Goal: Obtain resource: Obtain resource

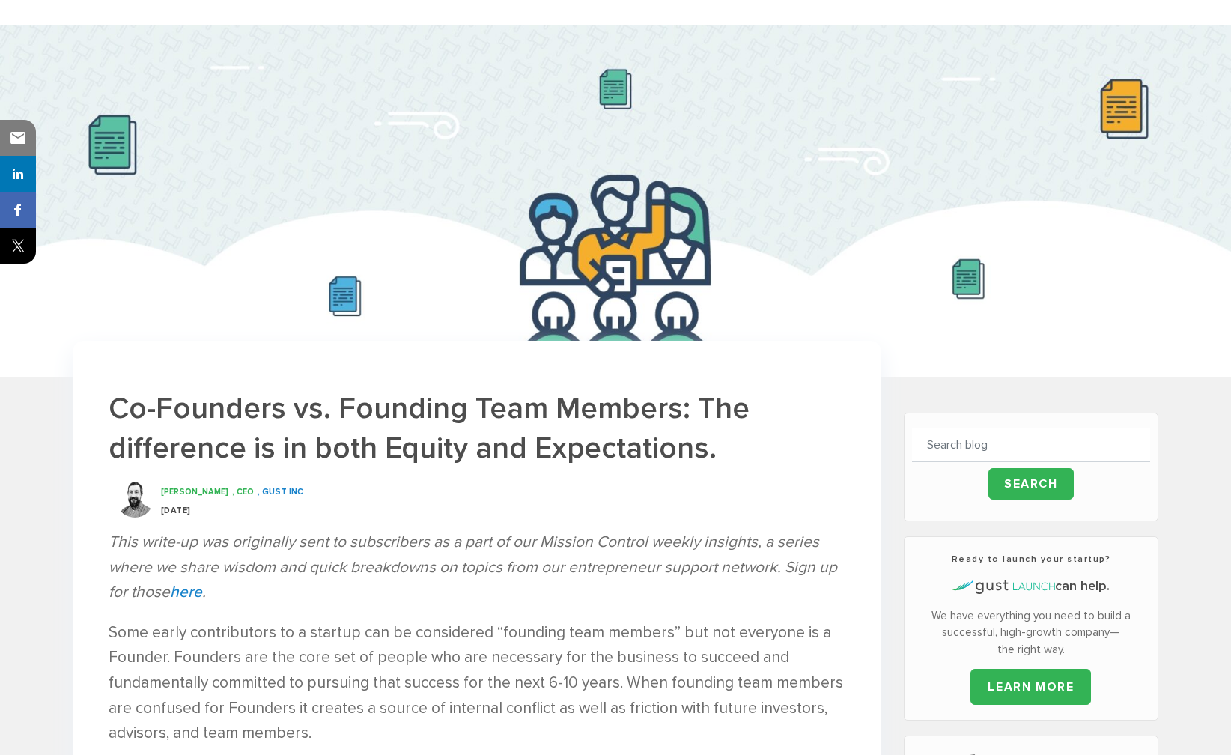
scroll to position [63, 0]
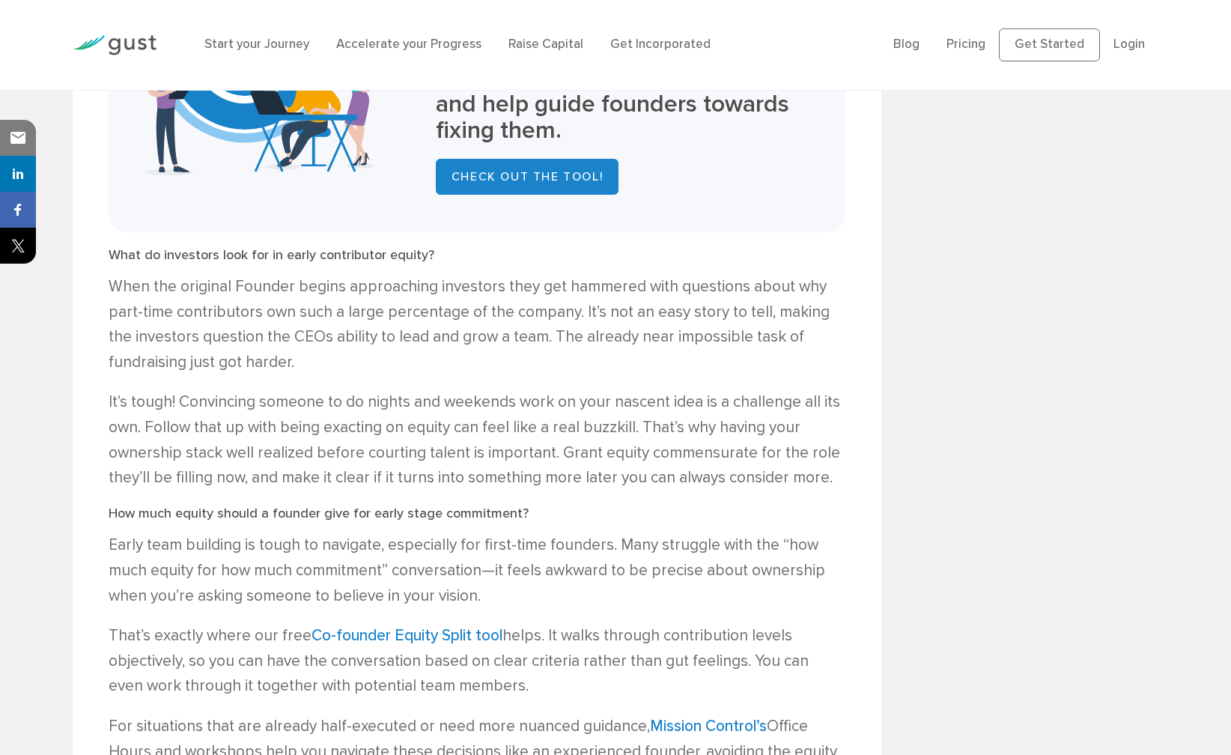
scroll to position [1485, 0]
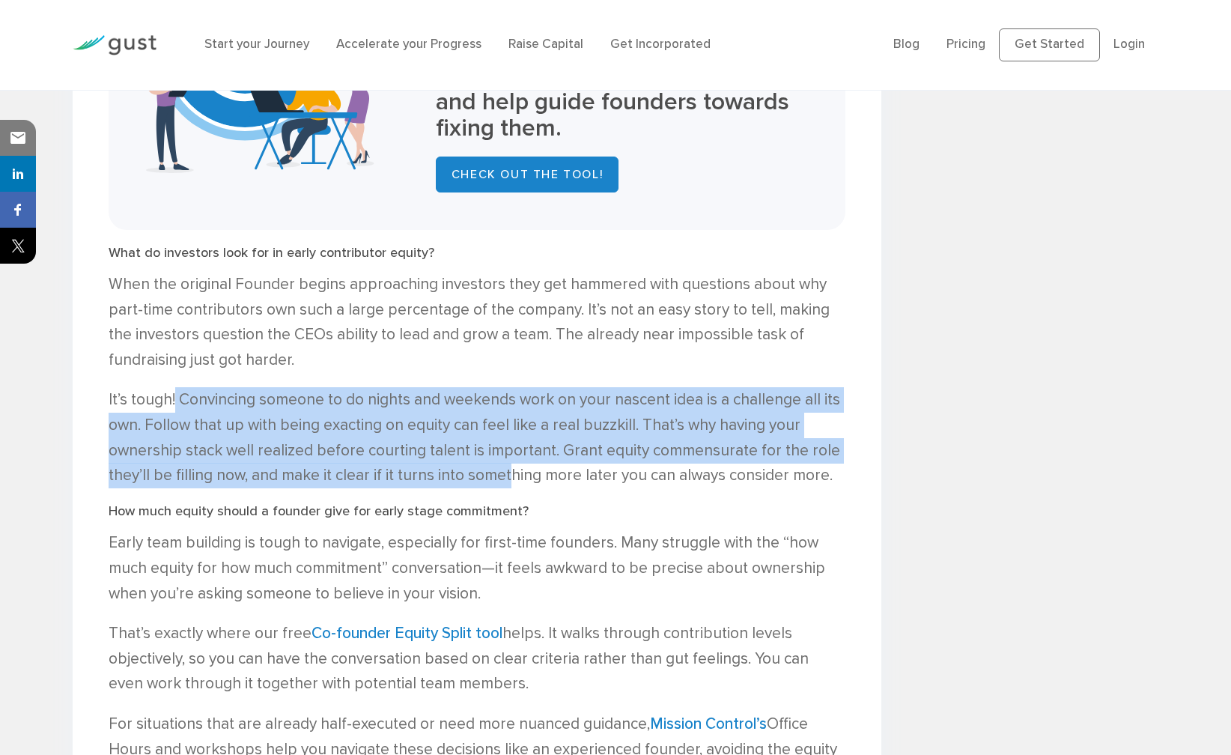
drag, startPoint x: 475, startPoint y: 472, endPoint x: 175, endPoint y: 407, distance: 307.2
click at [175, 407] on p "It’s tough! Convincing someone to do nights and weekends work on your nascent i…" at bounding box center [477, 437] width 737 height 100
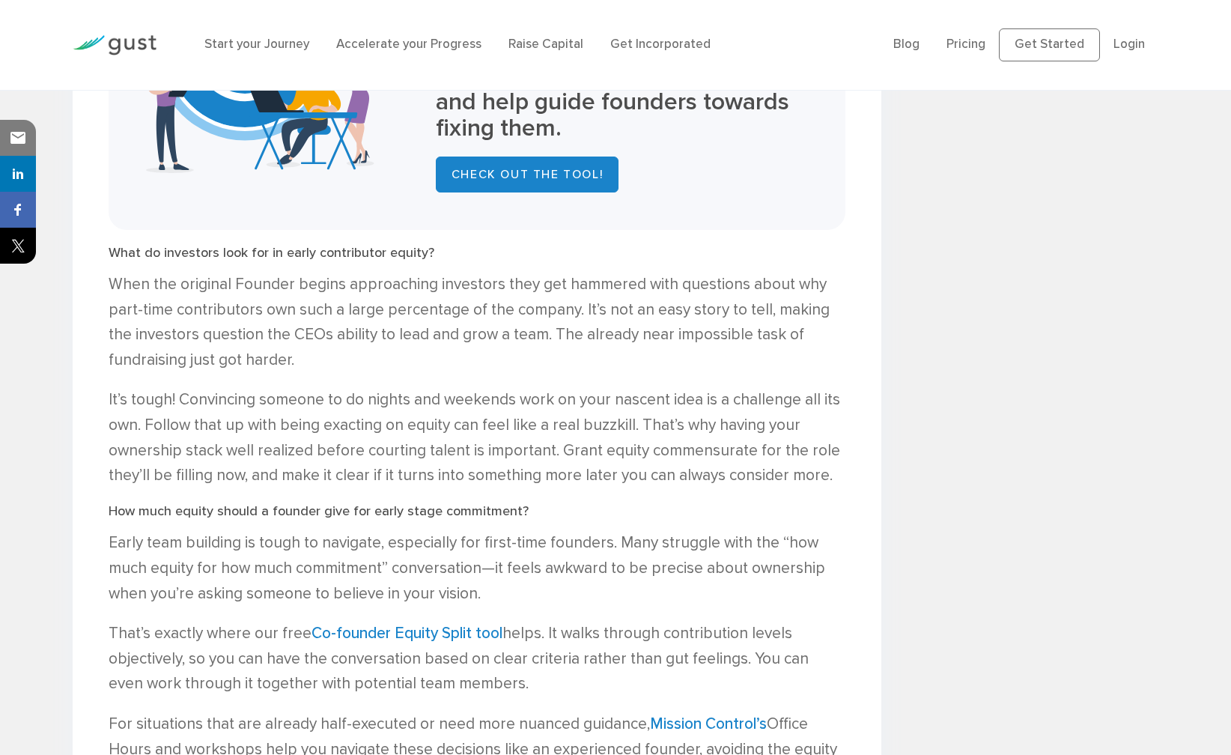
click at [410, 474] on p "It’s tough! Convincing someone to do nights and weekends work on your nascent i…" at bounding box center [477, 437] width 737 height 100
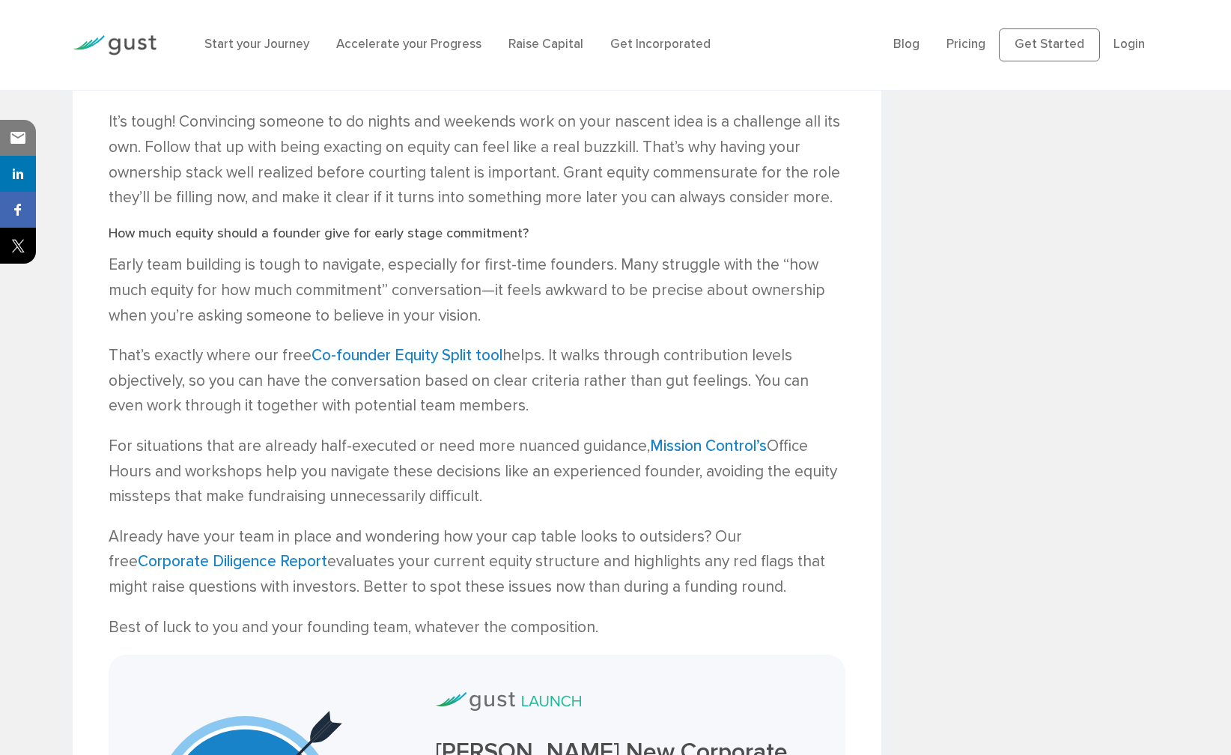
scroll to position [1798, 0]
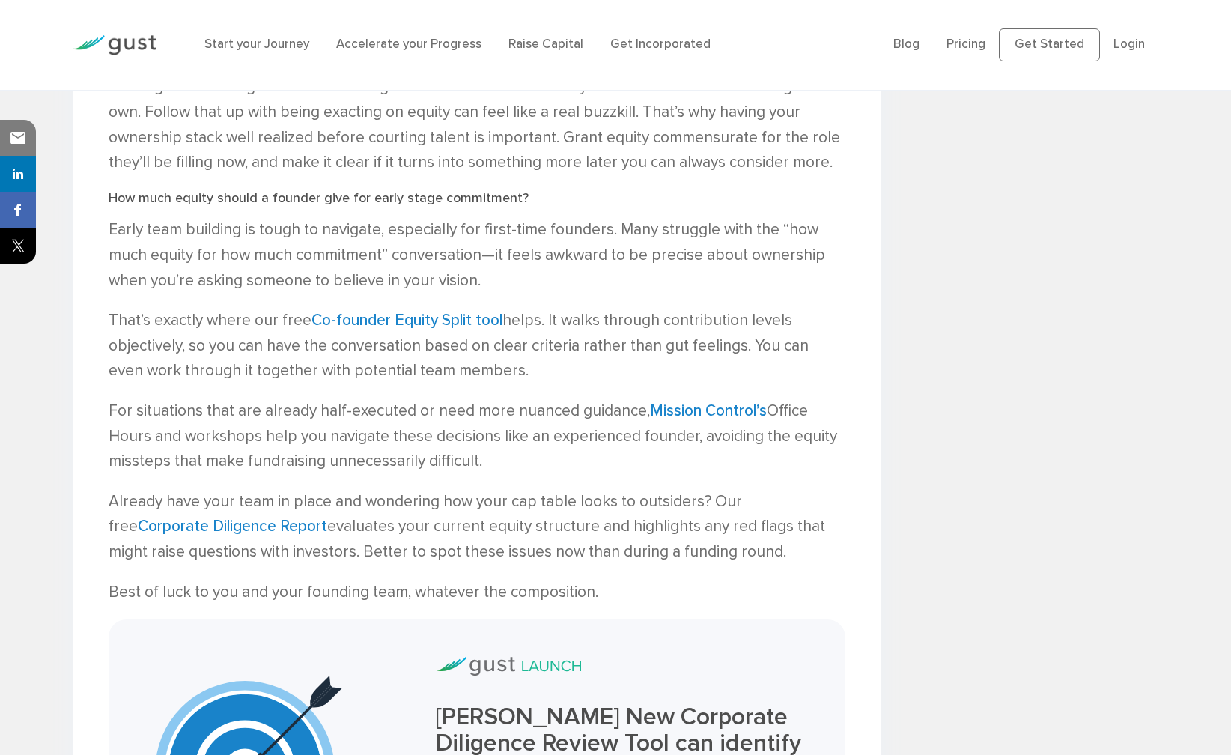
click at [513, 363] on p "That’s exactly where our free Co-founder Equity Split tool helps. It walks thro…" at bounding box center [477, 346] width 737 height 76
drag, startPoint x: 502, startPoint y: 374, endPoint x: 88, endPoint y: 295, distance: 421.4
click at [216, 342] on p "That’s exactly where our free Co-founder Equity Split tool helps. It walks thro…" at bounding box center [477, 346] width 737 height 76
click at [425, 319] on link "Co-founder Equity Split tool" at bounding box center [406, 320] width 191 height 19
